Goal: Task Accomplishment & Management: Manage account settings

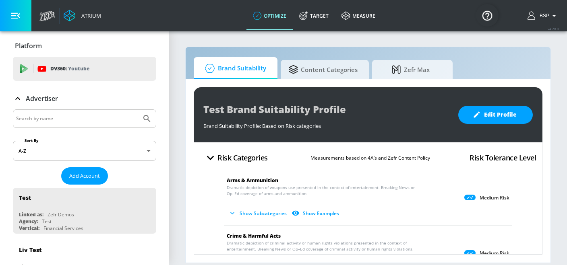
click at [83, 108] on div "Advertiser" at bounding box center [84, 98] width 143 height 23
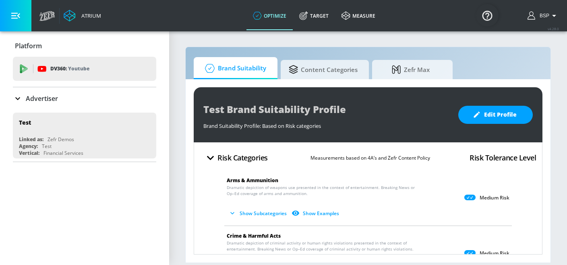
click at [79, 115] on input "Search by name" at bounding box center [77, 119] width 122 height 10
click at [18, 96] on icon at bounding box center [18, 99] width 10 height 10
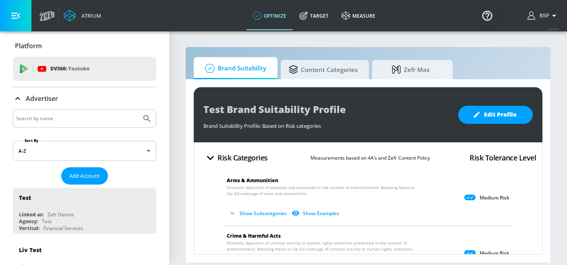
click at [59, 114] on input "Search by name" at bounding box center [77, 119] width 122 height 10
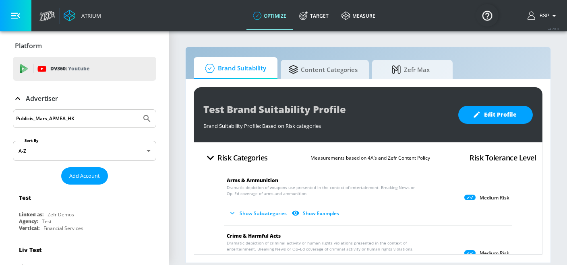
click at [147, 115] on icon "Submit Search" at bounding box center [146, 118] width 7 height 7
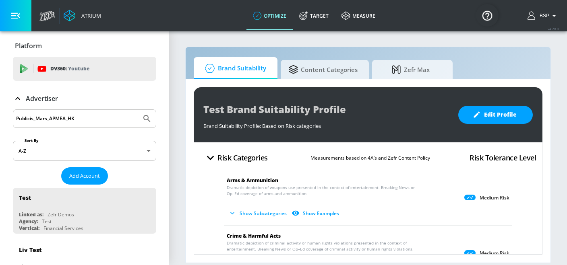
click at [111, 119] on input "Publicis_Mars_APMEA_HK" at bounding box center [77, 119] width 122 height 10
click at [138, 110] on button "Submit Search" at bounding box center [147, 119] width 18 height 18
click at [54, 117] on input "Publicis_Mars_APMEA_HK_Meta" at bounding box center [77, 119] width 122 height 10
click at [56, 117] on input "Publicis_Mars_APMEA_HK_Meta" at bounding box center [77, 119] width 122 height 10
click at [147, 120] on icon "Submit Search" at bounding box center [146, 118] width 7 height 7
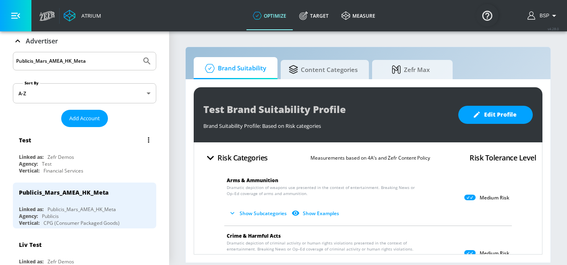
scroll to position [68, 0]
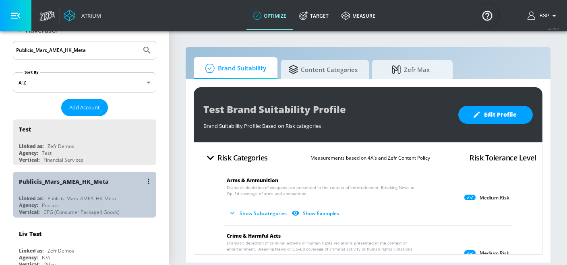
click at [118, 183] on div "Publicis_Mars_AMEA_HK_Meta" at bounding box center [86, 181] width 135 height 19
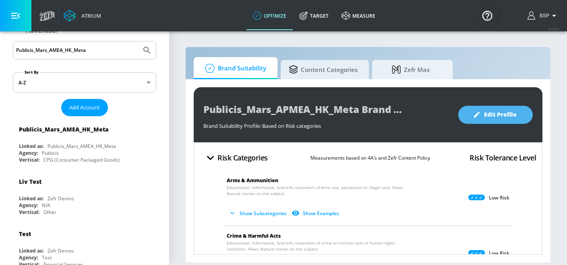
click at [495, 116] on span "Edit Profile" at bounding box center [495, 115] width 42 height 10
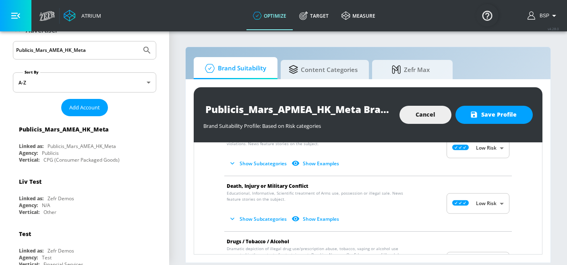
scroll to position [112, 0]
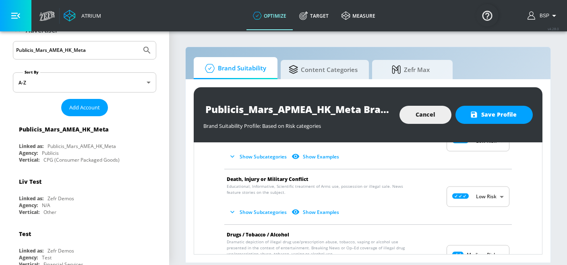
click at [228, 212] on icon "button" at bounding box center [232, 212] width 8 height 8
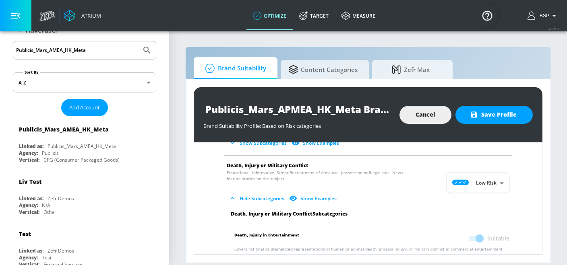
scroll to position [126, 0]
click at [48, 50] on input "Publicis_Mars_AMEA_HK_Meta" at bounding box center [77, 50] width 122 height 10
paste input "Mars Philippines Inc._Royal Canin_PH"
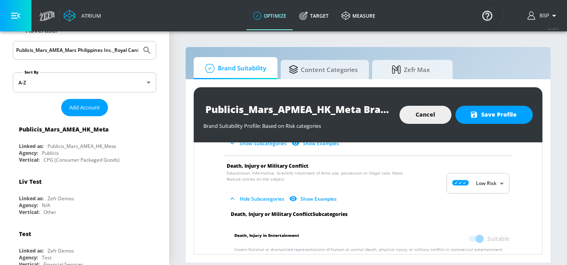
scroll to position [0, 27]
type input "Publicis_Mars_AMEA_Mars Philippines Inc._Royal Canin_PH_Meta"
click at [145, 51] on icon "Submit Search" at bounding box center [146, 50] width 7 height 7
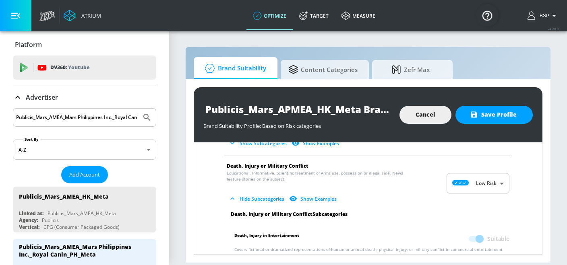
scroll to position [68, 0]
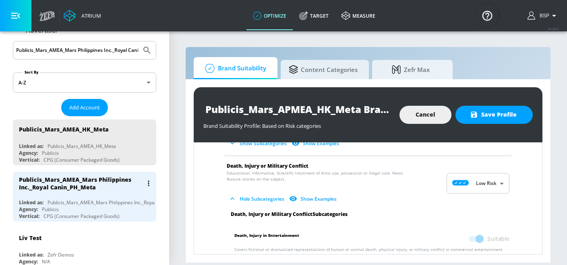
click at [114, 206] on div "Agency: Publicis" at bounding box center [86, 209] width 135 height 7
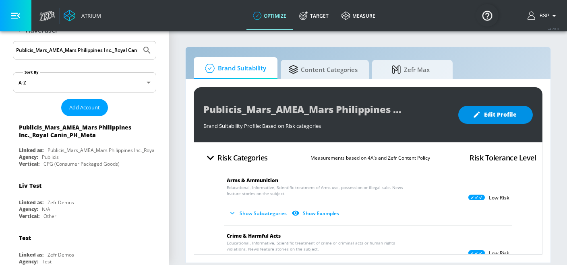
click at [497, 117] on span "Edit Profile" at bounding box center [495, 115] width 42 height 10
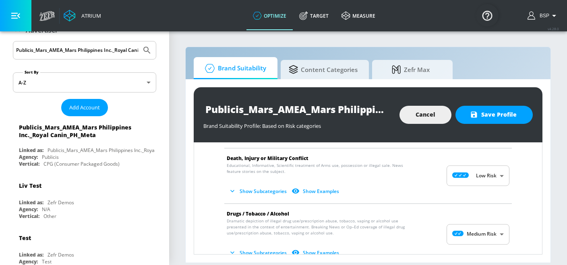
scroll to position [136, 0]
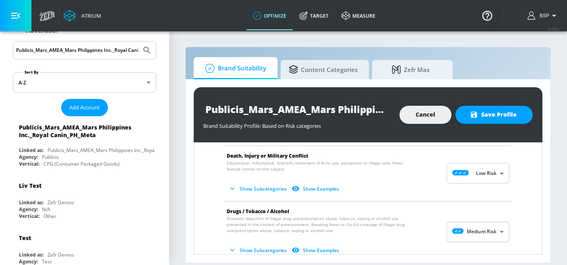
click at [232, 192] on icon "button" at bounding box center [232, 189] width 8 height 8
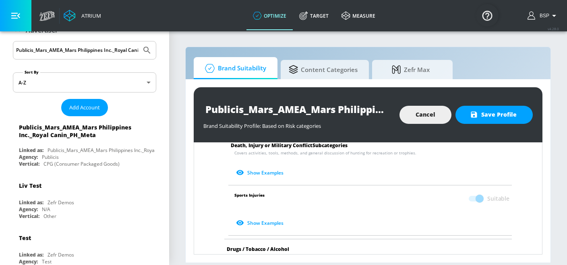
scroll to position [321, 0]
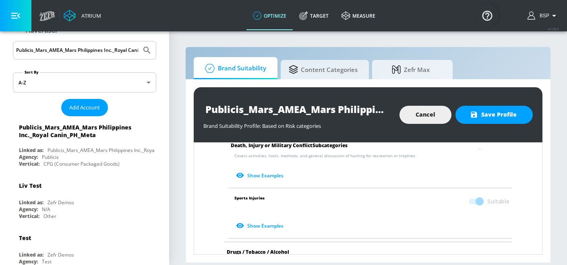
click at [477, 202] on span at bounding box center [476, 202] width 14 height 6
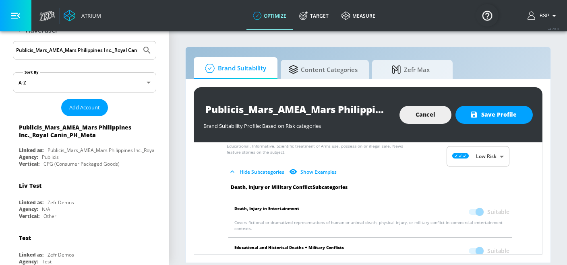
scroll to position [145, 0]
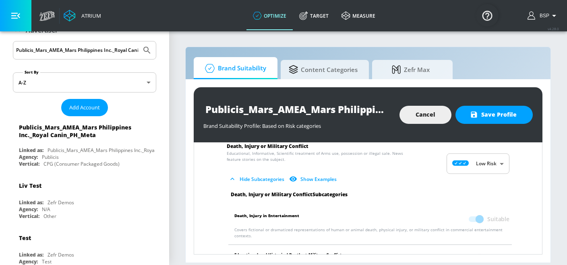
click at [469, 169] on body "Atrium optimize Target measure optimize Target measure v 4.28.0 BSP Platform DV…" at bounding box center [283, 132] width 567 height 265
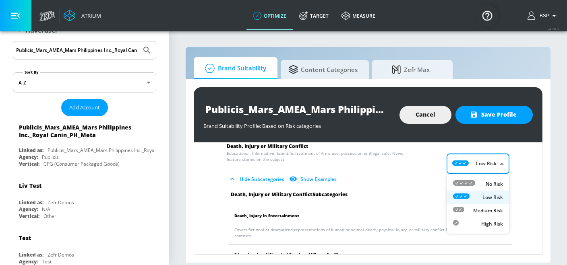
click at [478, 187] on div "No Risk" at bounding box center [478, 184] width 50 height 8
type input "MINIMAL"
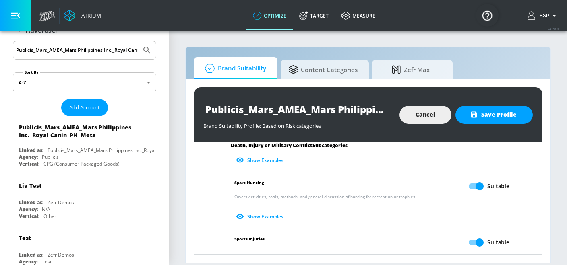
scroll to position [276, 0]
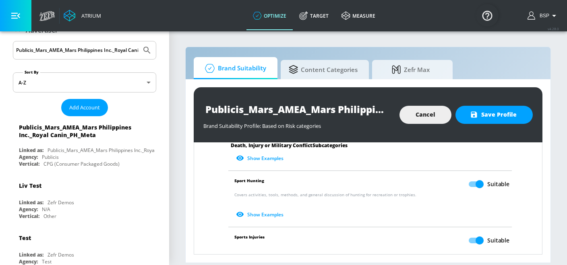
click at [481, 186] on input "Suitable" at bounding box center [480, 184] width 46 height 15
checkbox input "false"
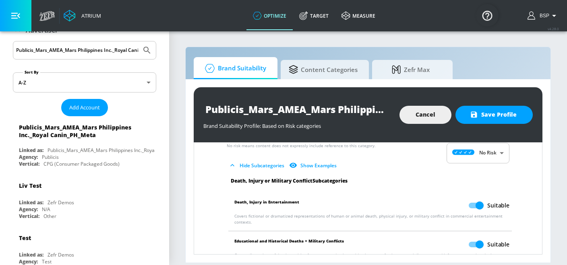
scroll to position [151, 0]
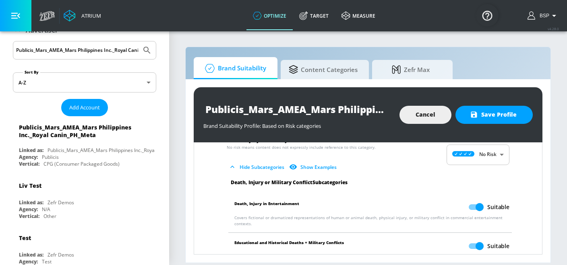
click at [457, 162] on body "Atrium optimize Target measure optimize Target measure v 4.28.0 BSP Platform DV…" at bounding box center [283, 132] width 567 height 265
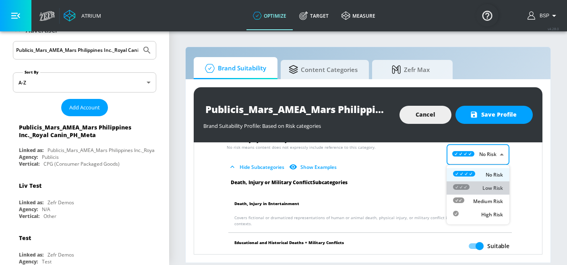
click at [468, 185] on icon at bounding box center [461, 187] width 17 height 6
type input "LOW"
checkbox input "true"
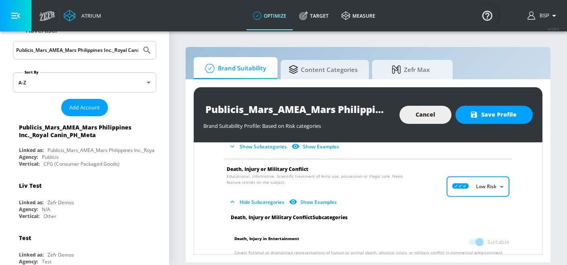
scroll to position [120, 0]
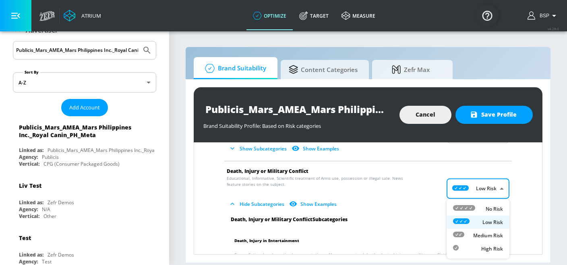
click at [489, 188] on body "Atrium optimize Target measure optimize Target measure v 4.28.0 BSP Platform DV…" at bounding box center [283, 132] width 567 height 265
click at [493, 210] on p "No Risk" at bounding box center [494, 209] width 17 height 7
type input "MINIMAL"
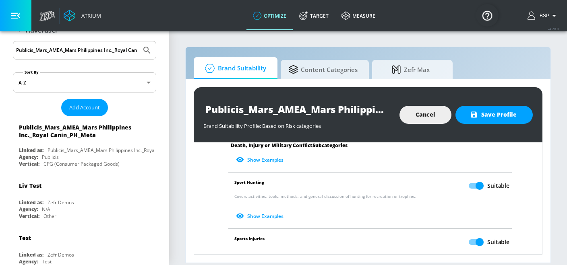
scroll to position [279, 0]
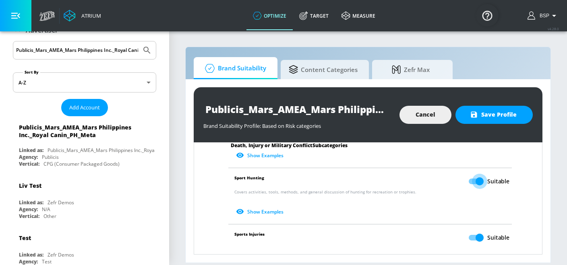
click at [479, 181] on input "Suitable" at bounding box center [480, 181] width 46 height 15
click at [496, 122] on button "Save Profile" at bounding box center [494, 115] width 77 height 18
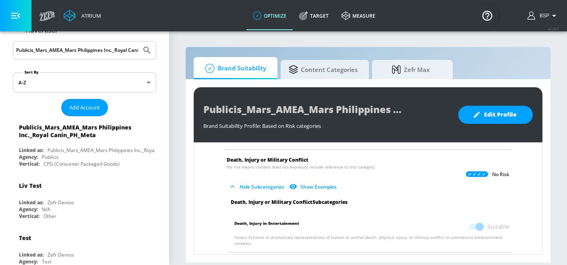
scroll to position [127, 0]
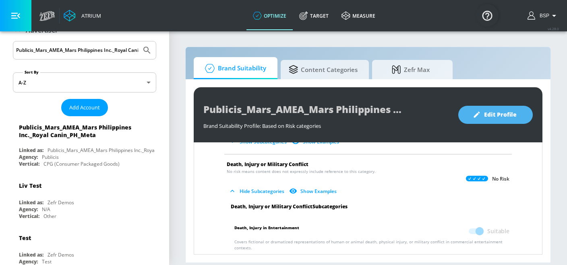
click at [503, 116] on span "Edit Profile" at bounding box center [495, 115] width 42 height 10
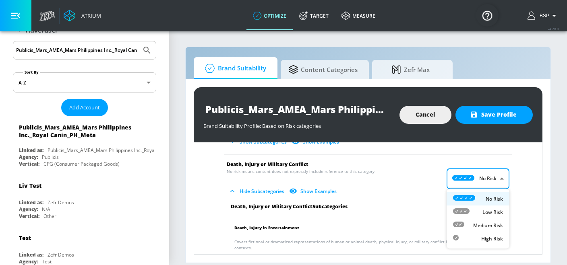
click at [497, 174] on body "Atrium optimize Target measure optimize Target measure v 4.28.0 BSP Platform DV…" at bounding box center [283, 132] width 567 height 265
click at [489, 211] on p "Low Risk" at bounding box center [493, 212] width 21 height 7
checkbox input "true"
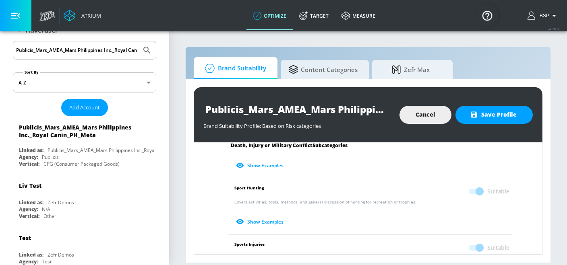
scroll to position [275, 0]
click at [480, 193] on span at bounding box center [476, 191] width 14 height 6
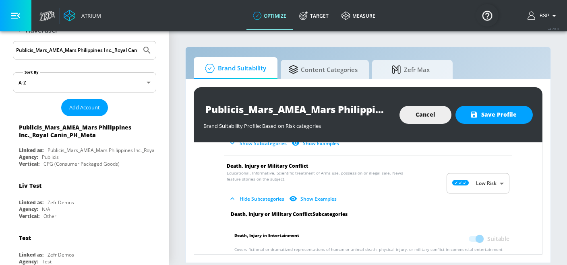
scroll to position [124, 0]
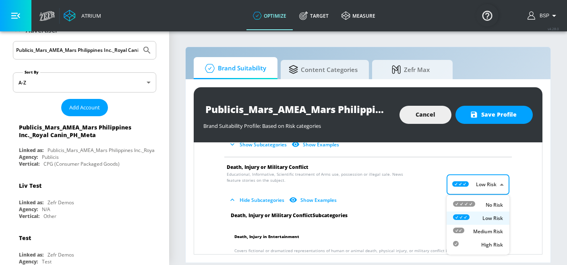
click at [490, 185] on body "Atrium optimize Target measure optimize Target measure v 4.28.0 BSP Platform DV…" at bounding box center [283, 132] width 567 height 265
click at [492, 203] on p "No Risk" at bounding box center [494, 205] width 17 height 7
type input "MINIMAL"
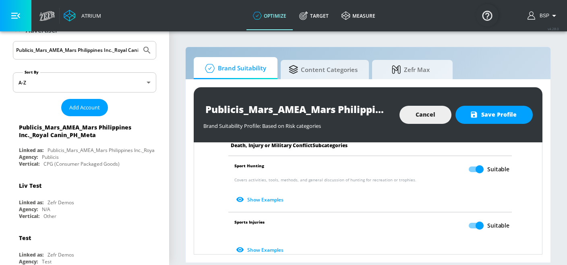
scroll to position [290, 0]
click at [478, 173] on input "Suitable" at bounding box center [480, 170] width 46 height 15
checkbox input "false"
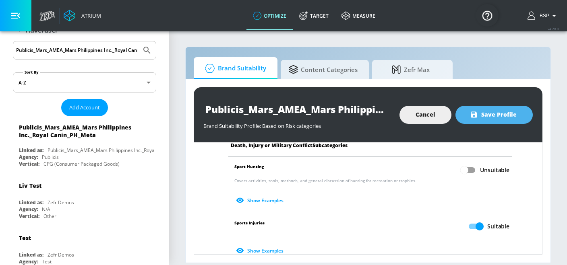
click at [500, 120] on button "Save Profile" at bounding box center [494, 115] width 77 height 18
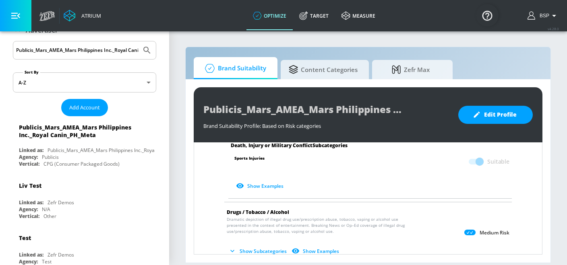
scroll to position [379, 0]
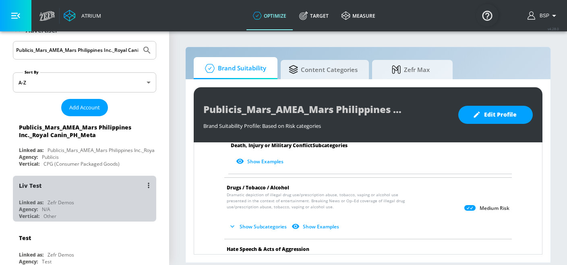
click at [64, 191] on div "Liv Test" at bounding box center [86, 185] width 135 height 19
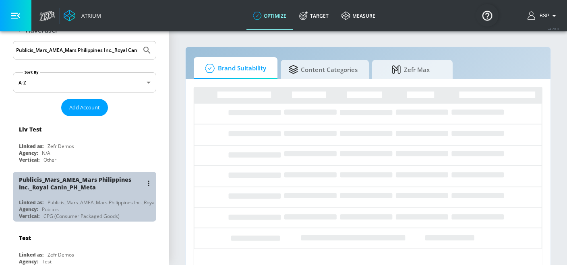
click at [98, 197] on div "Publicis_Mars_AMEA_Mars Philippines Inc._Royal Canin_PH_Meta Linked as: Publici…" at bounding box center [84, 197] width 143 height 50
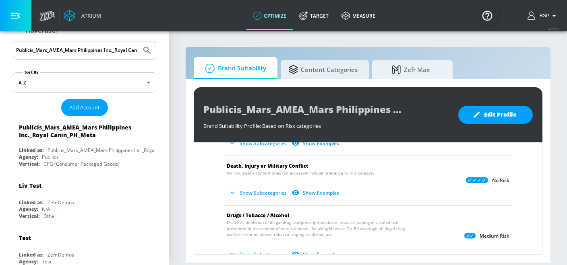
scroll to position [124, 0]
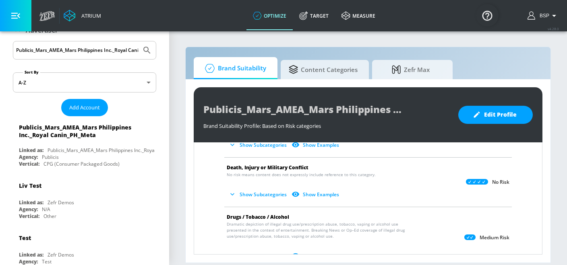
click at [250, 193] on button "Show Subcategories" at bounding box center [258, 194] width 63 height 13
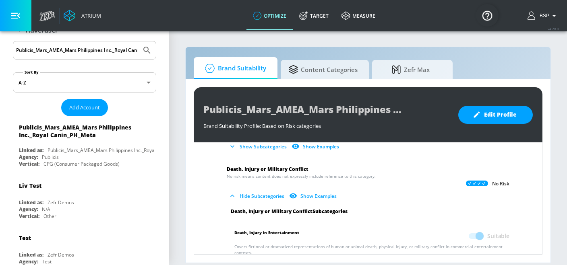
scroll to position [113, 0]
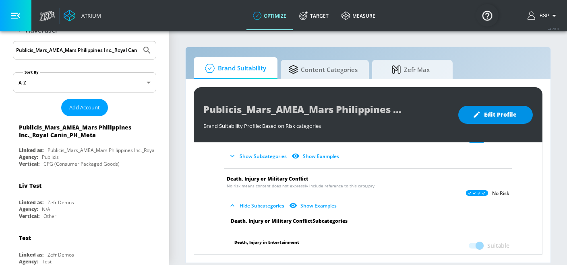
click at [489, 116] on span "Edit Profile" at bounding box center [495, 115] width 42 height 10
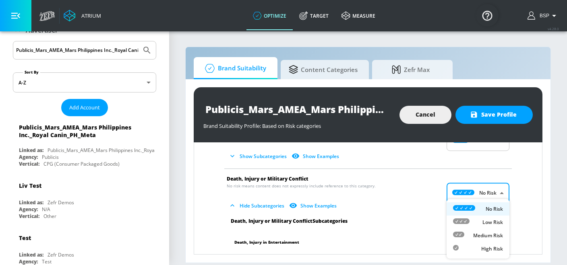
click at [490, 192] on body "Atrium optimize Target measure optimize Target measure v 4.28.0 BSP Platform DV…" at bounding box center [283, 132] width 567 height 265
click at [485, 218] on div "Low Risk" at bounding box center [478, 222] width 50 height 8
checkbox input "true"
type input "LOW"
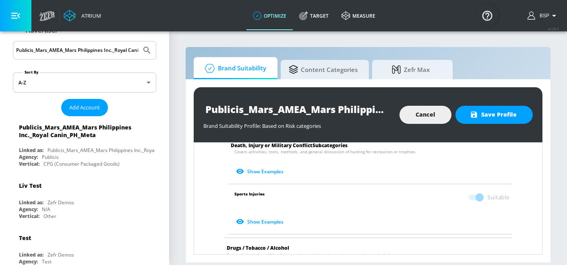
scroll to position [274, 0]
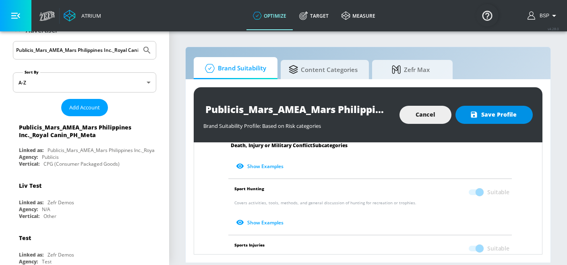
click at [504, 117] on span "Save Profile" at bounding box center [494, 115] width 45 height 10
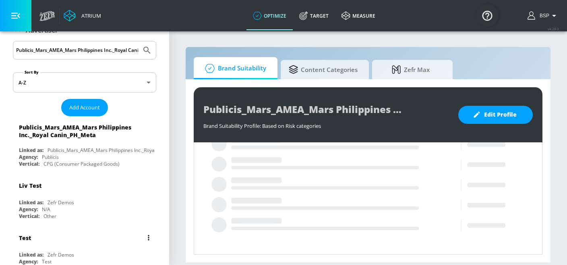
scroll to position [151, 0]
